Goal: Task Accomplishment & Management: Use online tool/utility

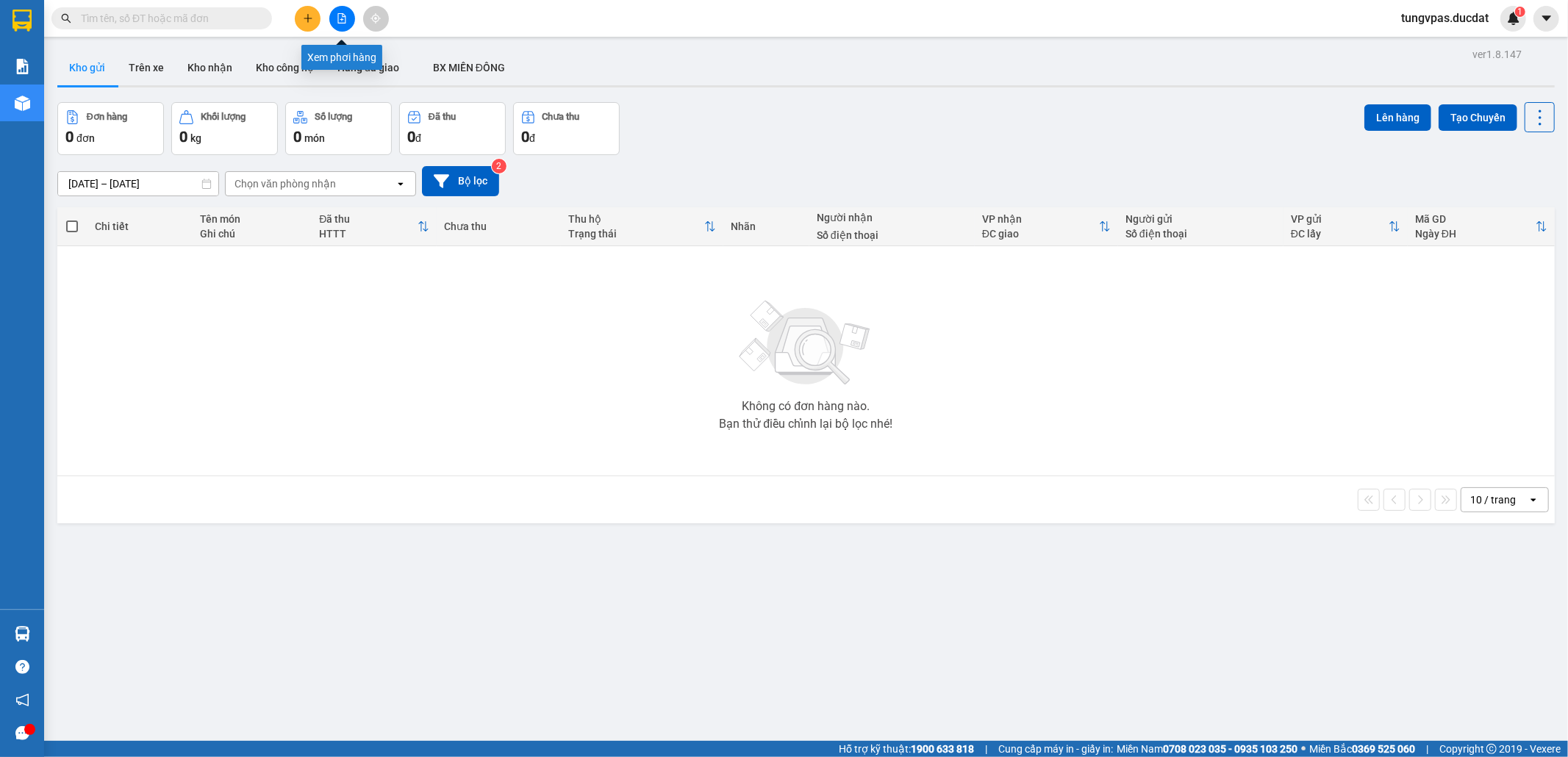
click at [341, 18] on icon "file-add" at bounding box center [342, 18] width 10 height 10
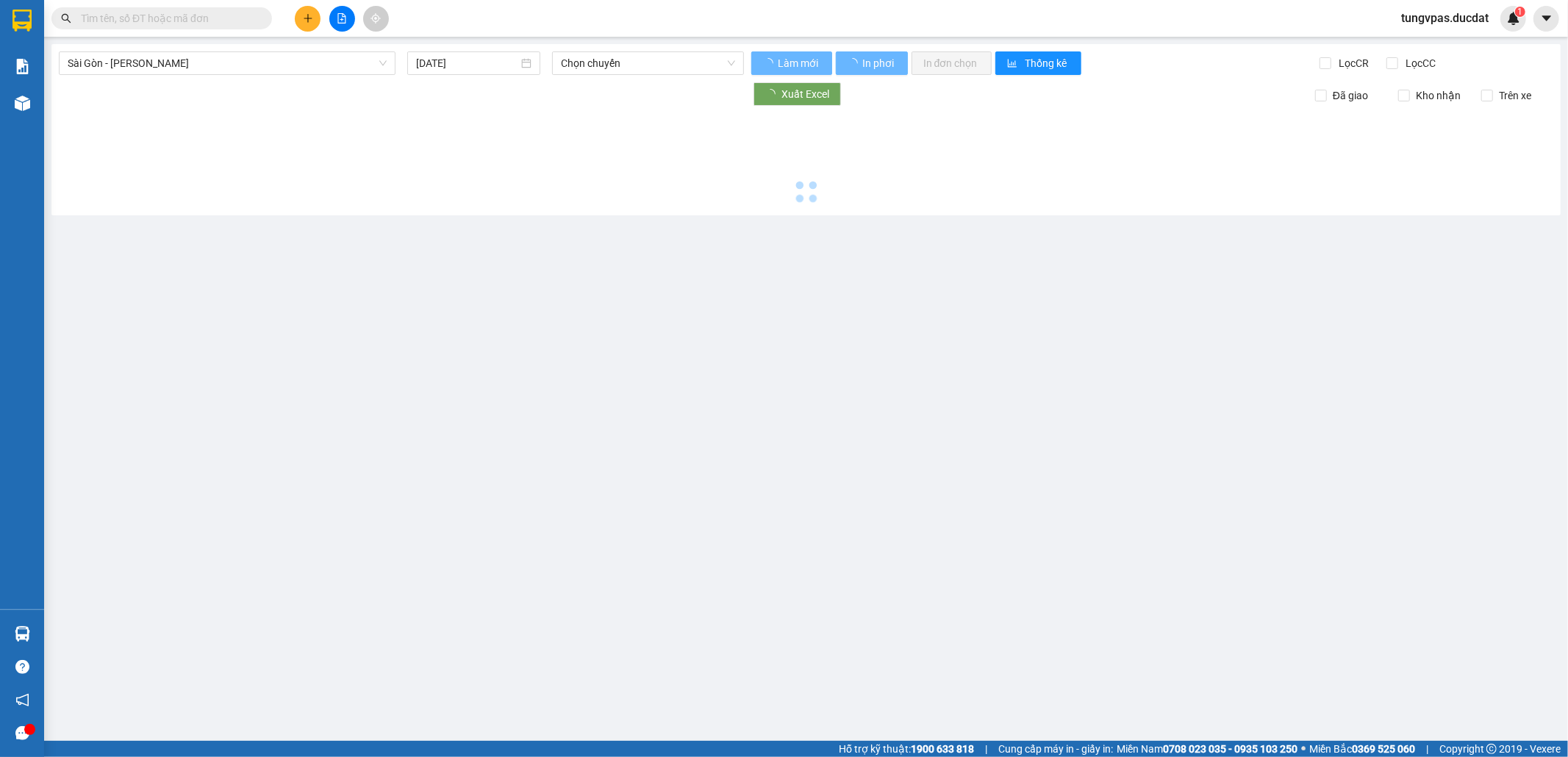
type input "[DATE]"
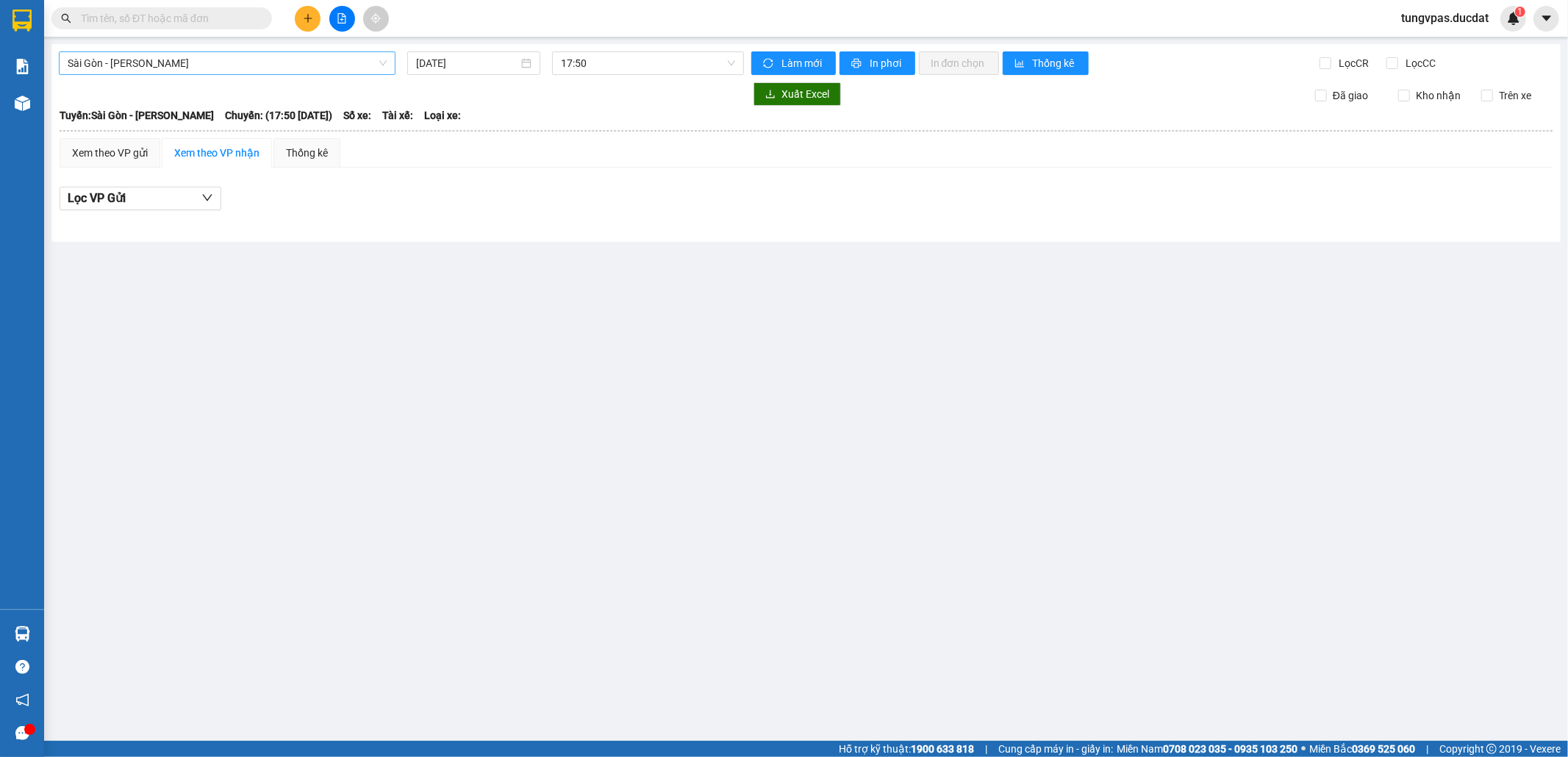
click at [347, 65] on span "Sài Gòn - [PERSON_NAME]" at bounding box center [227, 63] width 319 height 22
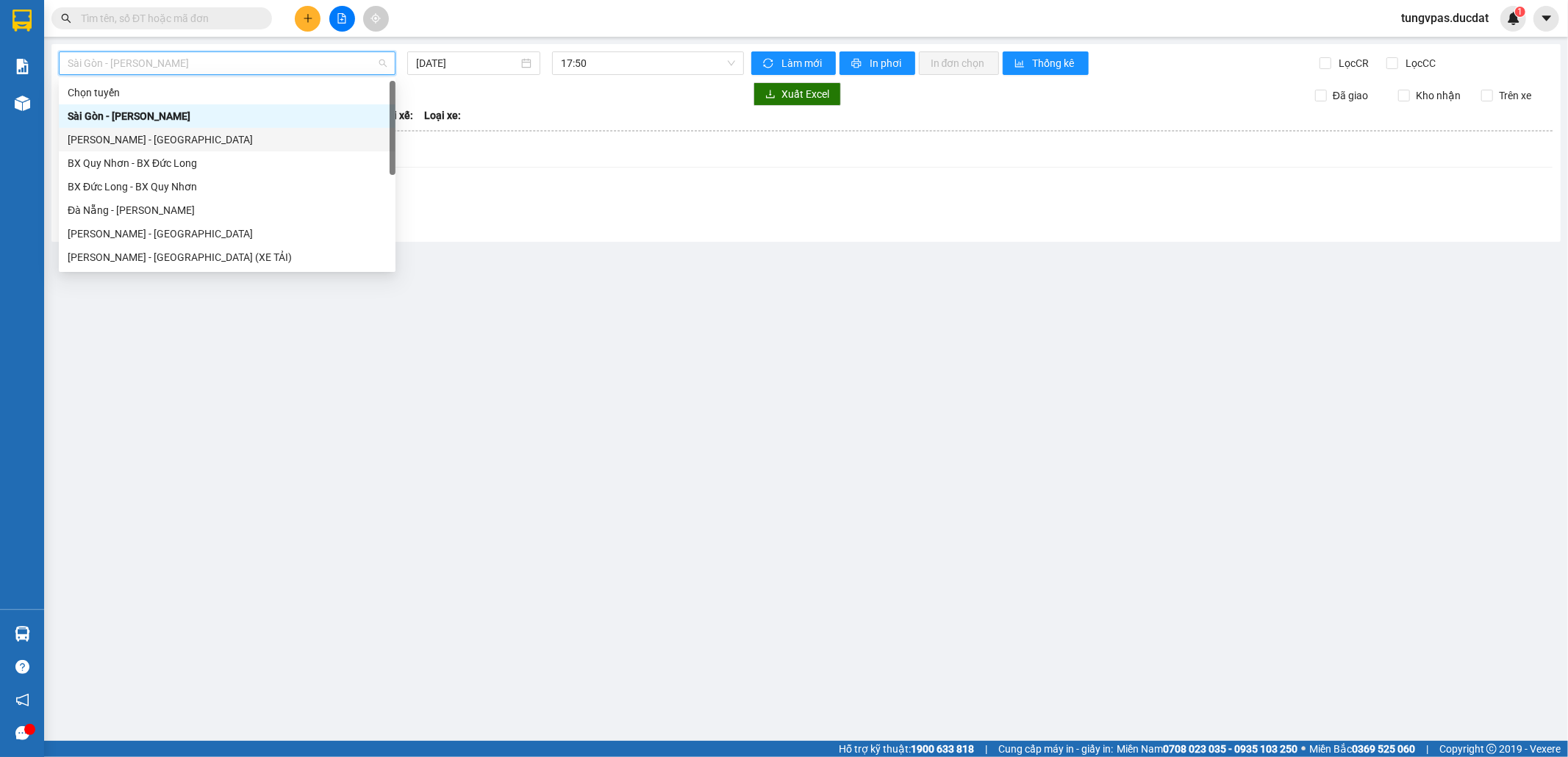
click at [260, 136] on div "[PERSON_NAME] - [GEOGRAPHIC_DATA]" at bounding box center [227, 139] width 319 height 16
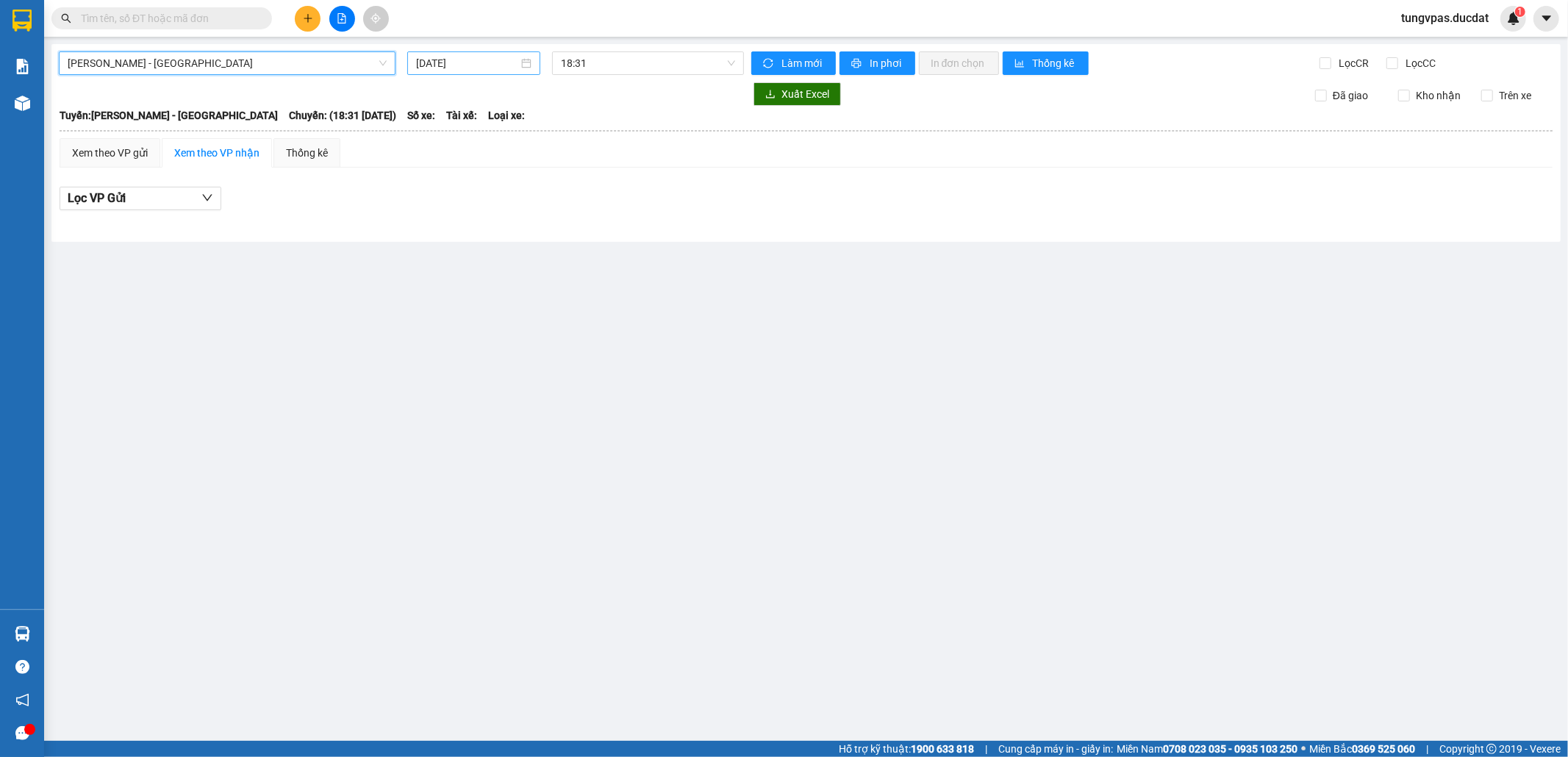
click at [477, 70] on input "[DATE]" at bounding box center [467, 63] width 102 height 16
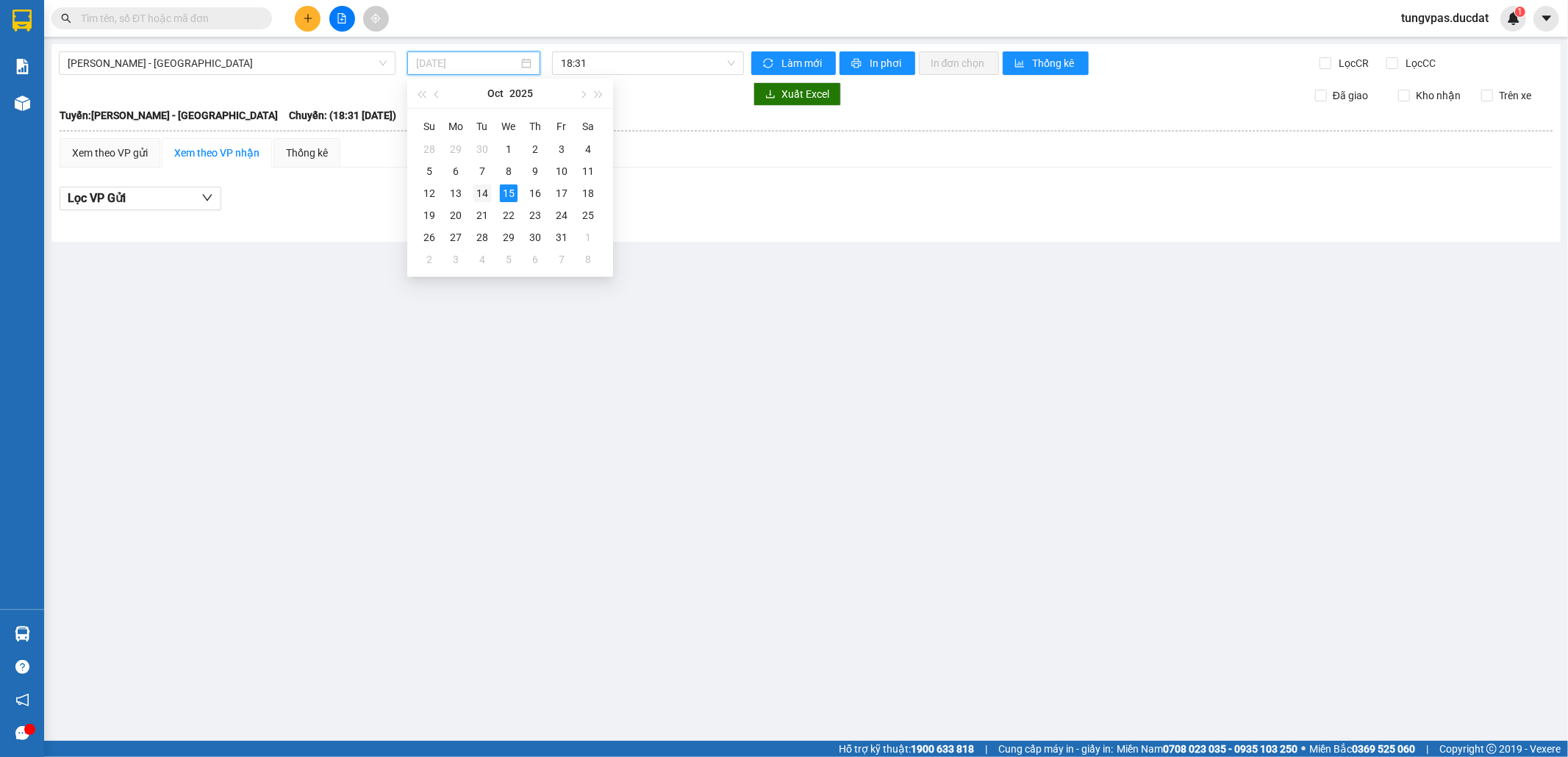
click at [486, 193] on div "14" at bounding box center [482, 193] width 18 height 18
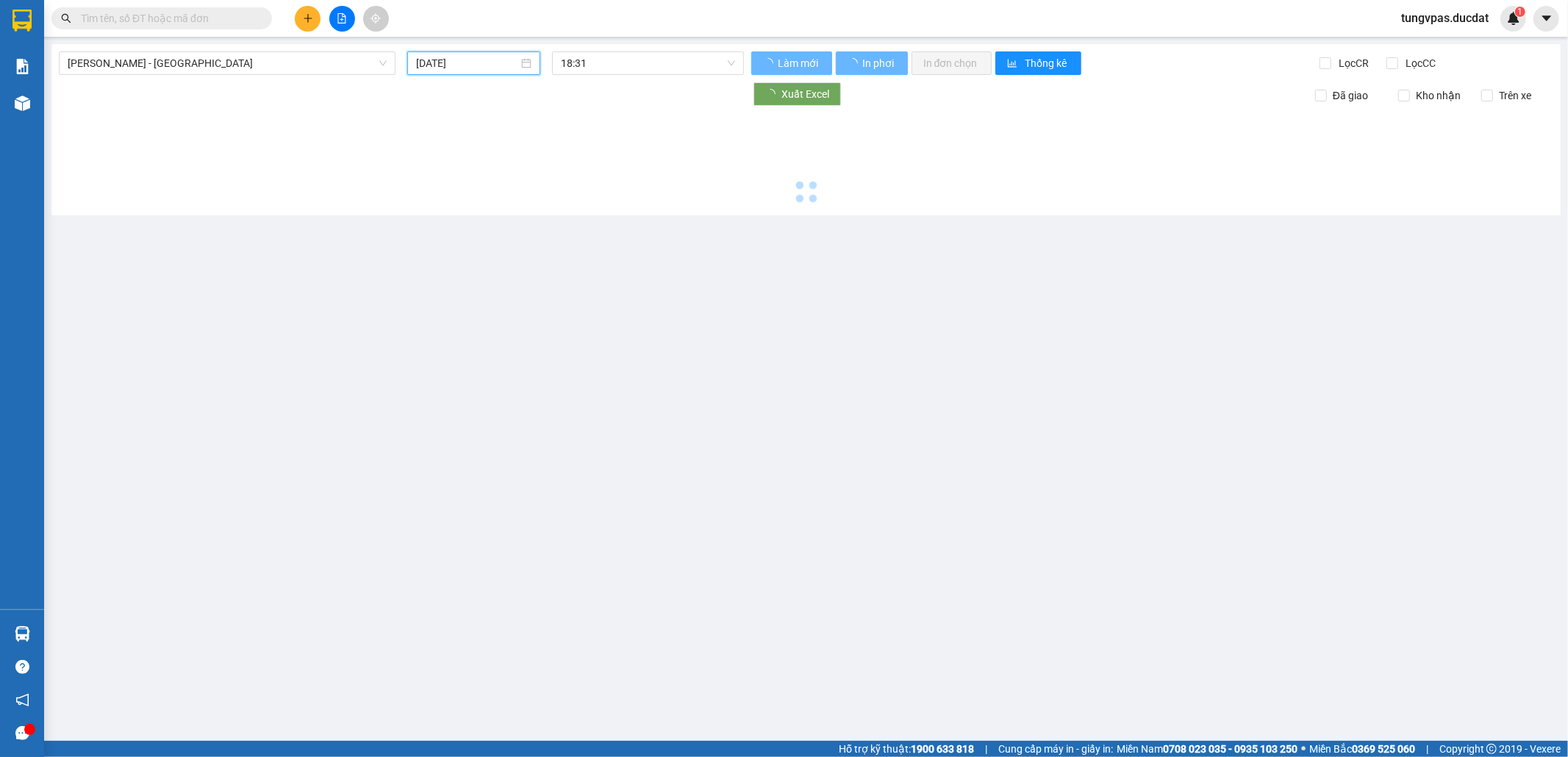
type input "[DATE]"
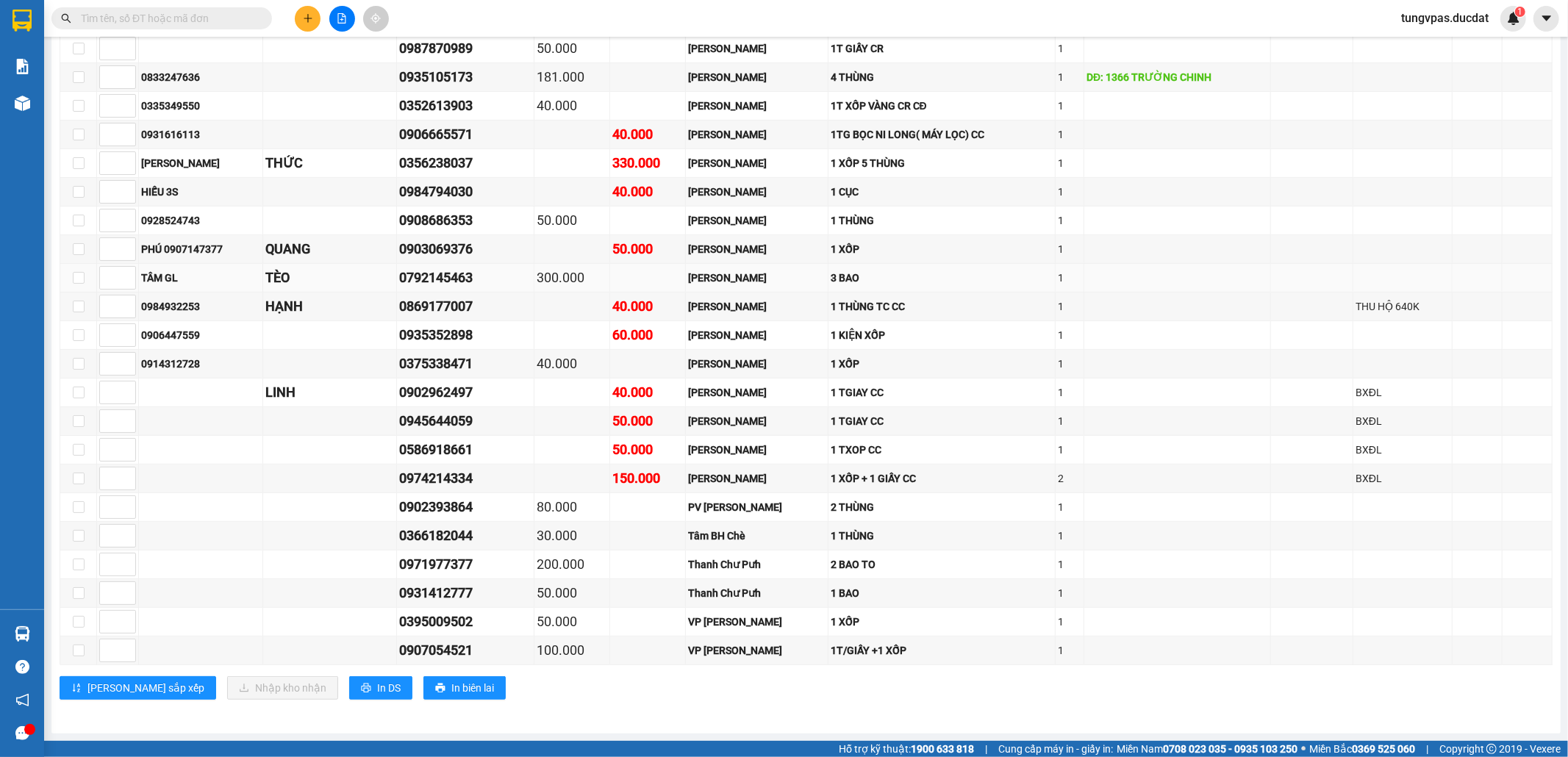
scroll to position [289, 0]
